Goal: Task Accomplishment & Management: Manage account settings

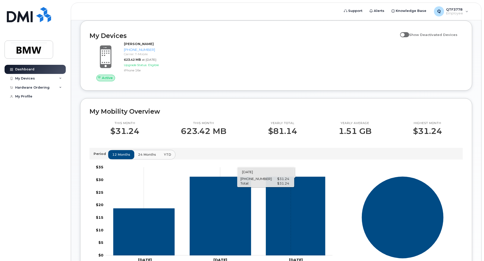
scroll to position [202, 0]
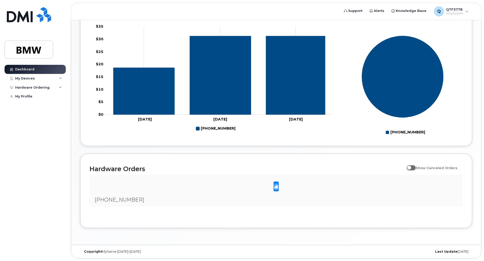
click at [276, 191] on span at bounding box center [276, 186] width 10 height 11
click at [419, 170] on label "Show Canceled Orders" at bounding box center [432, 168] width 51 height 10
click at [411, 167] on input "Show Canceled Orders" at bounding box center [409, 165] width 4 height 4
click at [416, 168] on span at bounding box center [411, 167] width 9 height 5
click at [411, 167] on input "Show Canceled Orders" at bounding box center [409, 165] width 4 height 4
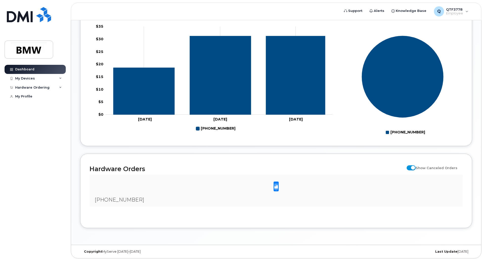
checkbox input "false"
click at [25, 78] on div "My Devices" at bounding box center [25, 78] width 20 height 4
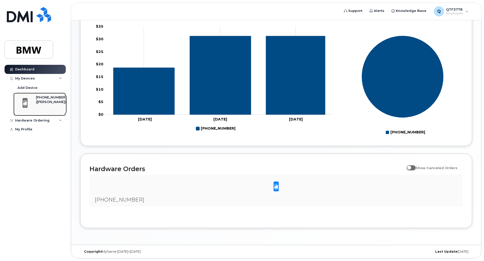
click at [27, 98] on span at bounding box center [25, 103] width 10 height 11
click at [45, 99] on div "[PHONE_NUMBER]" at bounding box center [51, 97] width 31 height 5
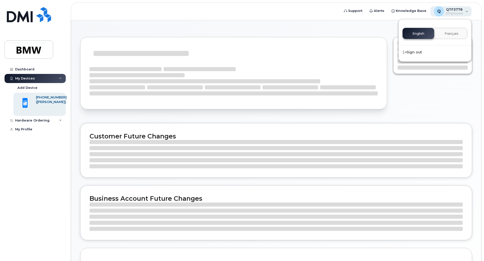
click at [457, 12] on span "Employee" at bounding box center [454, 13] width 17 height 4
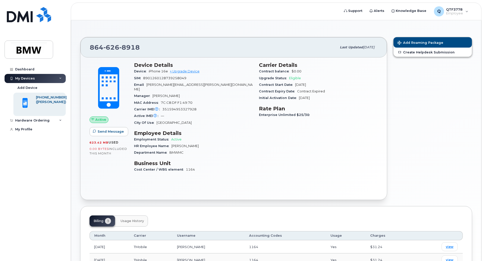
click at [176, 144] on span "[PERSON_NAME]" at bounding box center [184, 146] width 27 height 4
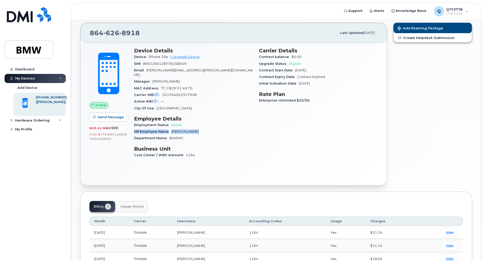
scroll to position [54, 0]
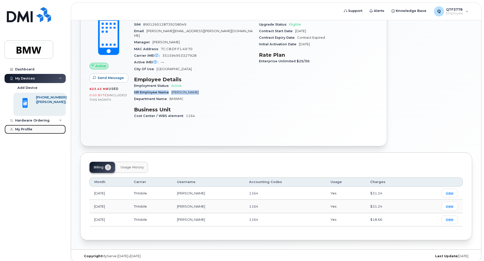
click at [35, 129] on link "My Profile" at bounding box center [35, 129] width 61 height 9
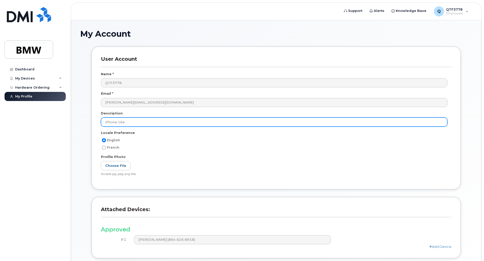
scroll to position [40, 0]
